Goal: Task Accomplishment & Management: Use online tool/utility

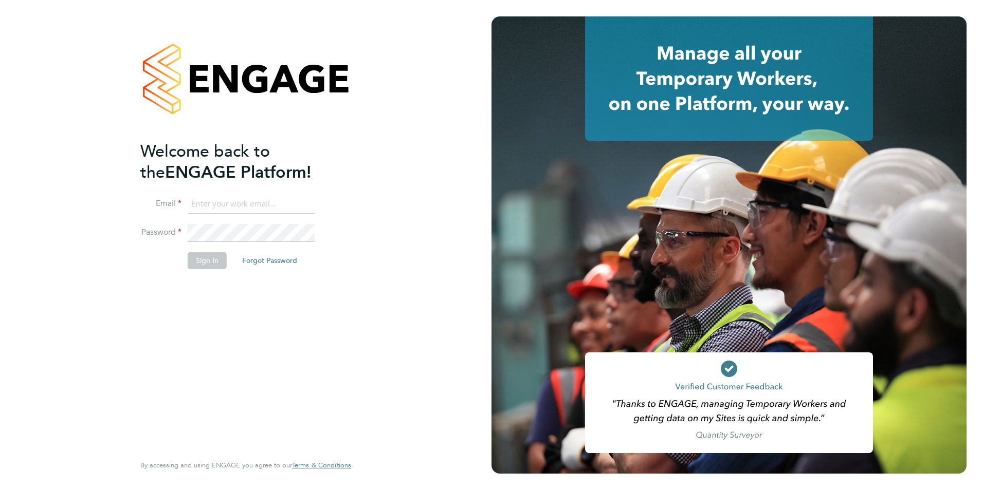
type input "contractors@eximius.com"
click at [199, 263] on button "Sign In" at bounding box center [207, 260] width 39 height 16
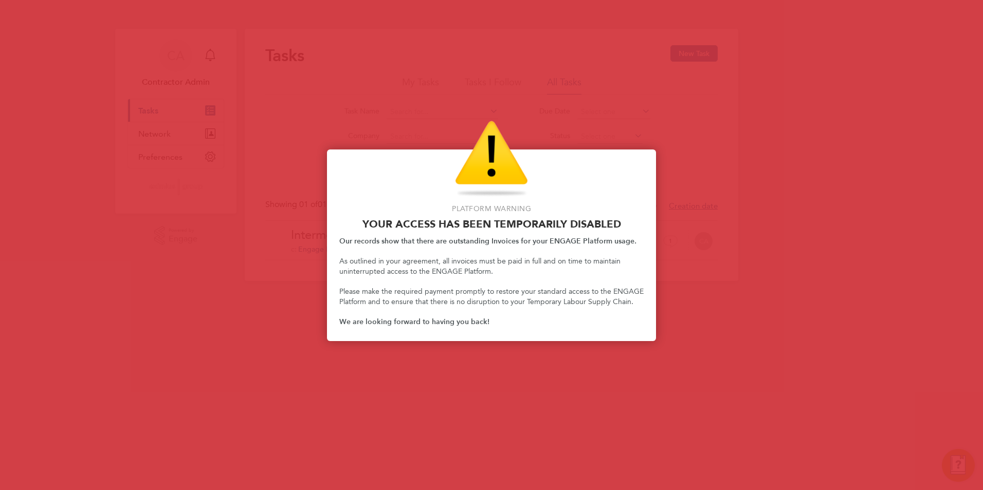
click at [463, 268] on p "As outlined in your agreement, all invoices must be paid in full and on time to…" at bounding box center [491, 267] width 304 height 20
click at [451, 266] on p "As outlined in your agreement, all invoices must be paid in full and on time to…" at bounding box center [491, 267] width 304 height 20
click at [451, 265] on p "As outlined in your agreement, all invoices must be paid in full and on time to…" at bounding box center [491, 267] width 304 height 20
